Goal: Communication & Community: Answer question/provide support

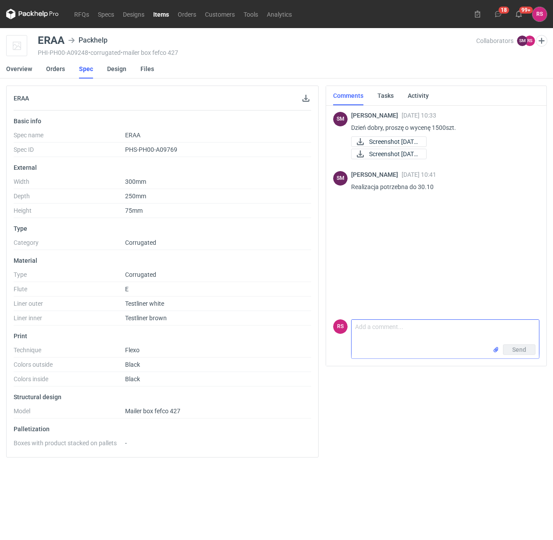
click at [418, 328] on textarea "Comment message" at bounding box center [444, 332] width 187 height 25
paste textarea "300x250x75 zew Konstrukcja: Fefco 427 Fala E biała/brąz 360g wykrojnik: 550zł -…"
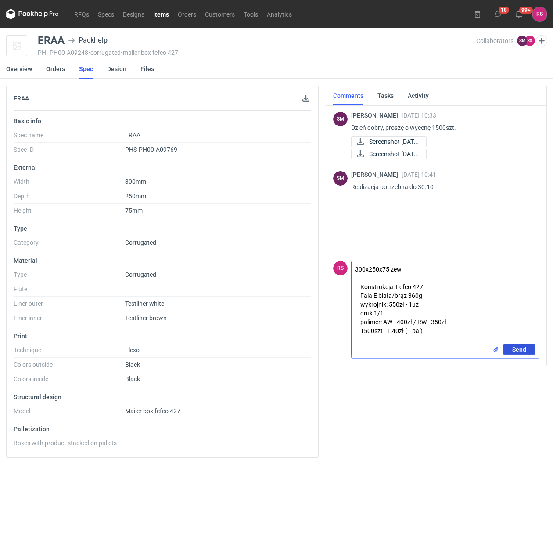
type textarea "300x250x75 zew Konstrukcja: Fefco 427 Fala E biała/brąz 360g wykrojnik: 550zł -…"
click at [518, 349] on span "Send" at bounding box center [519, 349] width 14 height 6
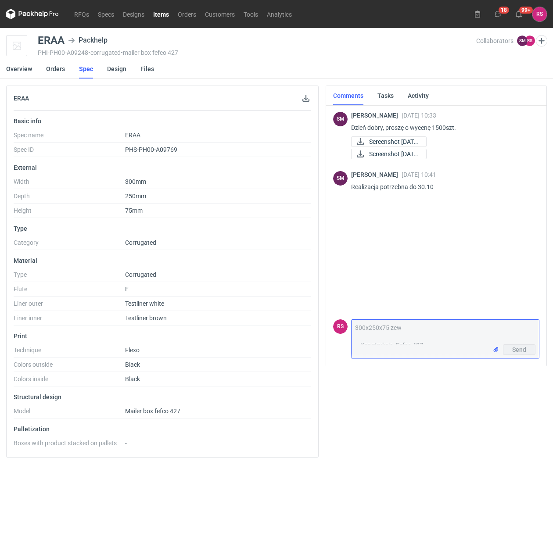
scroll to position [1, 0]
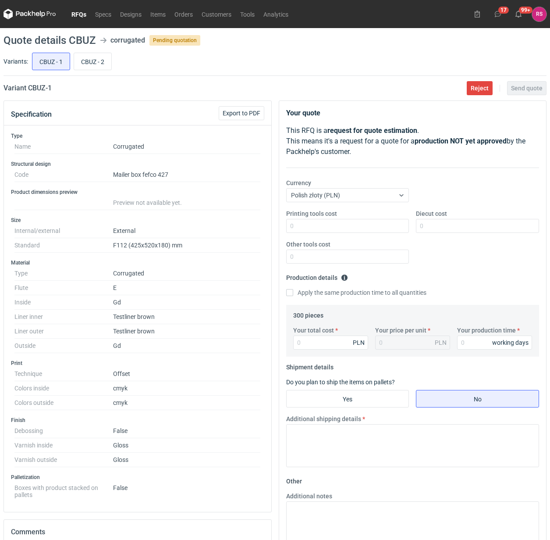
click at [75, 14] on link "RFQs" at bounding box center [79, 14] width 24 height 11
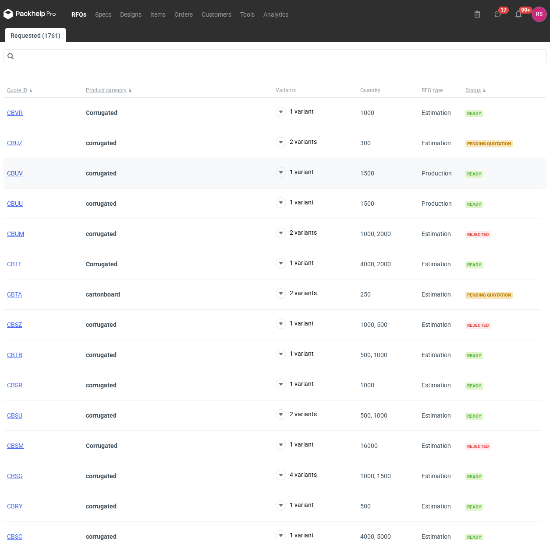
click at [18, 172] on span "CBUV" at bounding box center [15, 173] width 16 height 7
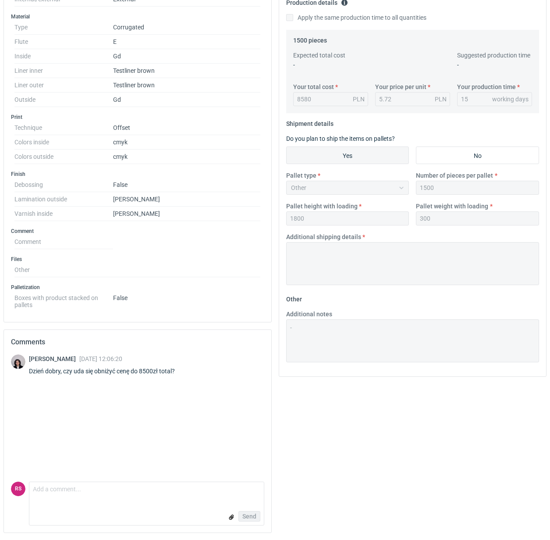
scroll to position [277, 0]
click at [112, 496] on textarea "Comment message" at bounding box center [146, 491] width 235 height 18
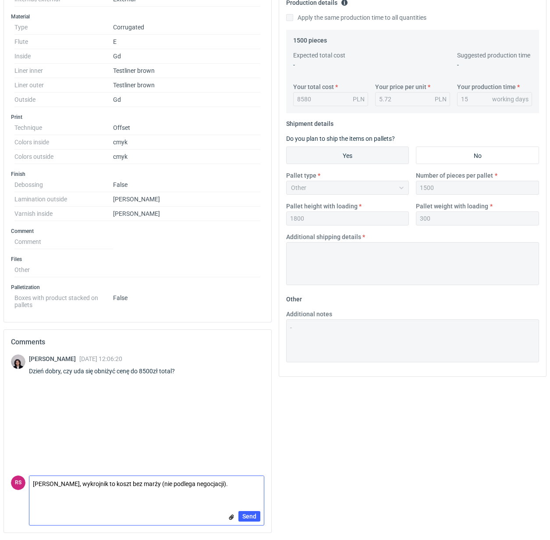
scroll to position [0, 0]
click at [257, 487] on textarea "Panie Sebastianie, wykrojnik to koszt bez marży (nie podlega negocjacji)." at bounding box center [146, 488] width 235 height 25
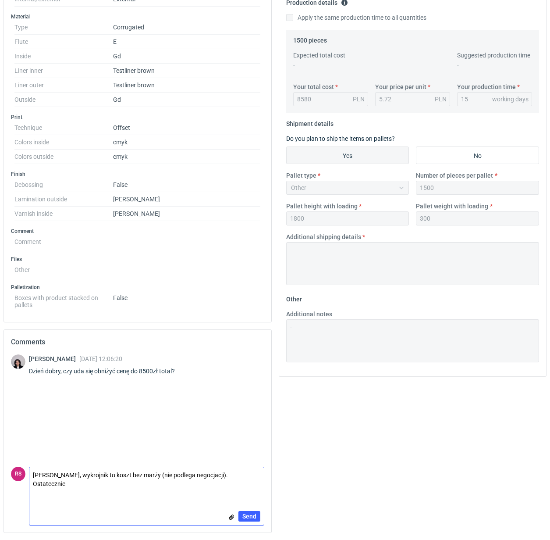
paste textarea "1500szt - 5,62zł"
click at [82, 483] on textarea "Panie Sebastianie, wykrojnik to koszt bez marży (nie podlega negocjacji). Ostat…" at bounding box center [146, 483] width 235 height 33
click at [92, 484] on textarea "Panie Sebastianie, wykrojnik to koszt bez marży (nie podlega negocjacji). Ostat…" at bounding box center [146, 483] width 235 height 33
type textarea "Panie Sebastianie, wykrojnik to koszt bez marży (nie podlega negocjacji). Ostat…"
click at [248, 513] on span "Send" at bounding box center [250, 516] width 14 height 6
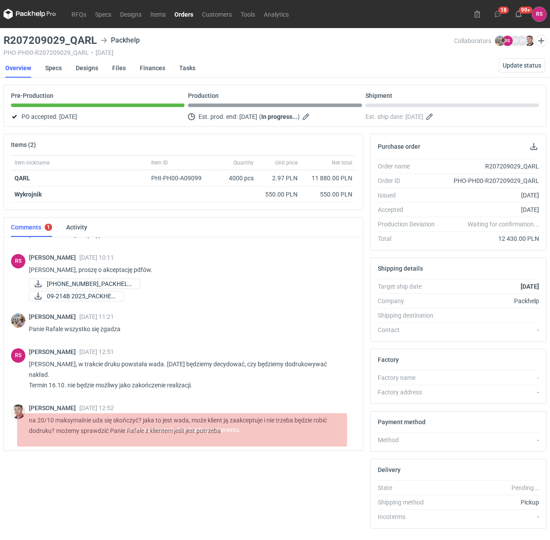
scroll to position [386, 0]
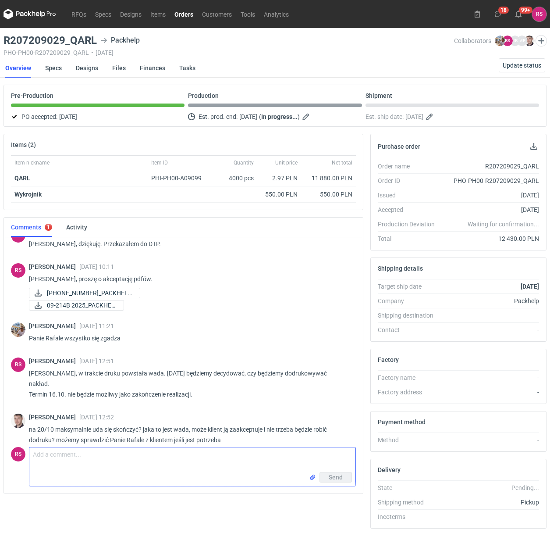
click at [113, 462] on textarea "Comment message" at bounding box center [192, 459] width 326 height 25
click at [139, 458] on textarea "Pojawił się paproch na wałku, który zaczeniścił arkusze" at bounding box center [192, 459] width 326 height 25
click at [214, 457] on textarea "Pojawił się paproch na wałku, który zanieczyniścił arkusze" at bounding box center [192, 459] width 326 height 25
click at [220, 459] on textarea "Pojawił się paproch na wałku, który zanieczyścił arkusze" at bounding box center [192, 459] width 326 height 25
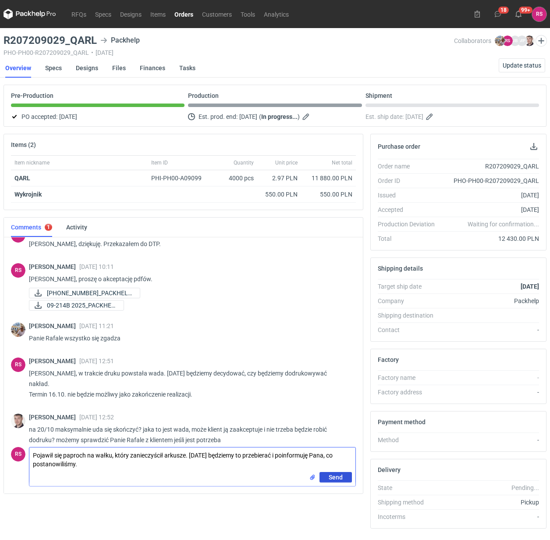
type textarea "Pojawił się paproch na wałku, który zanieczyścił arkusze. Jutro będziemy to prz…"
click at [334, 477] on span "Send" at bounding box center [336, 477] width 14 height 6
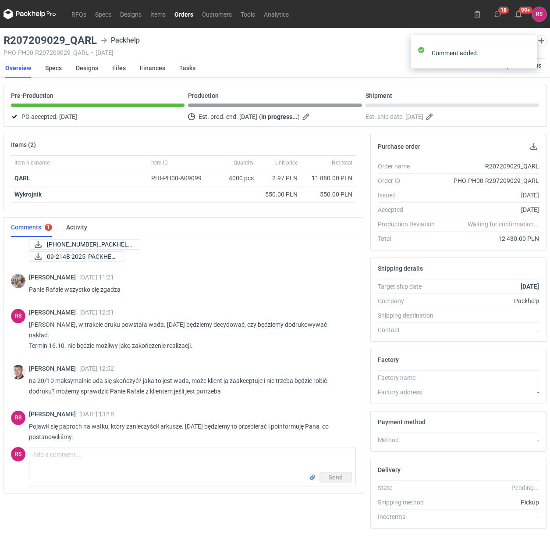
scroll to position [431, 0]
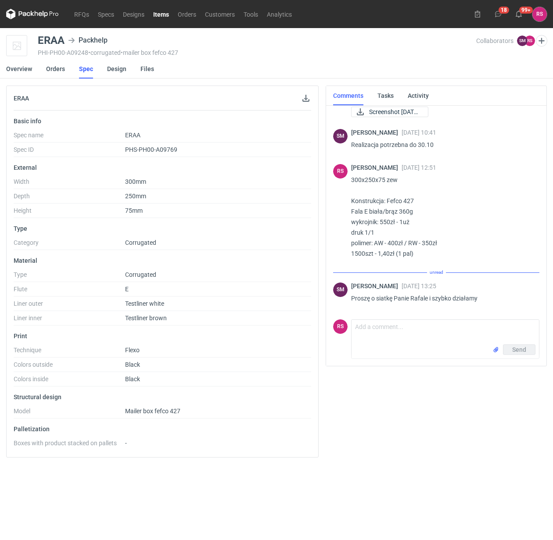
scroll to position [33, 0]
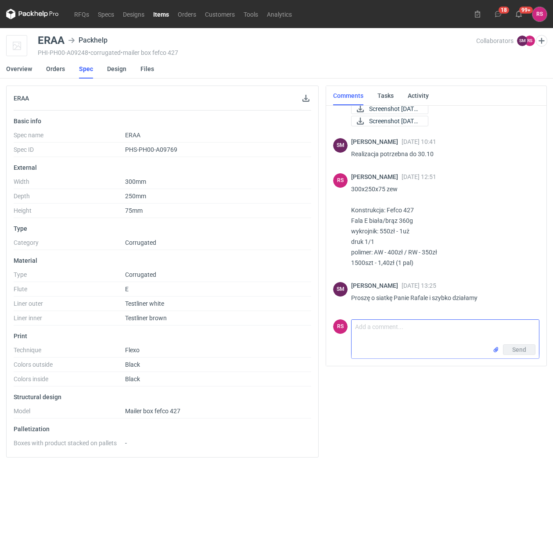
click at [425, 336] on textarea "Comment message" at bounding box center [444, 332] width 187 height 25
type textarea "Proszę bardzo"
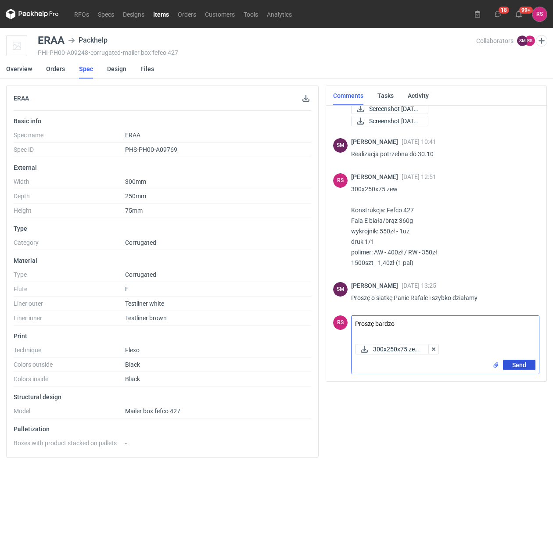
click at [518, 365] on span "Send" at bounding box center [519, 365] width 14 height 6
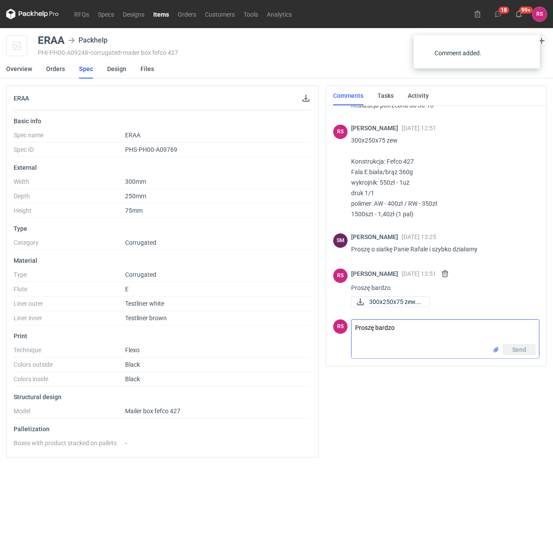
scroll to position [83, 0]
